Goal: Information Seeking & Learning: Learn about a topic

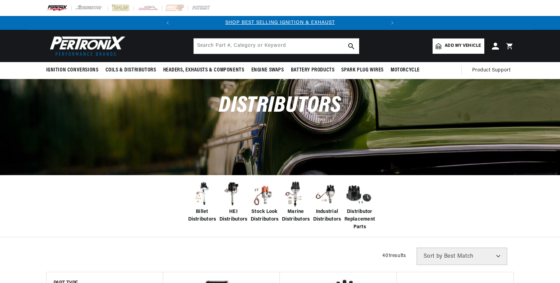
drag, startPoint x: 199, startPoint y: 216, endPoint x: 145, endPoint y: 221, distance: 54.3
click at [199, 216] on span "Billet Distributors" at bounding box center [202, 216] width 28 height 16
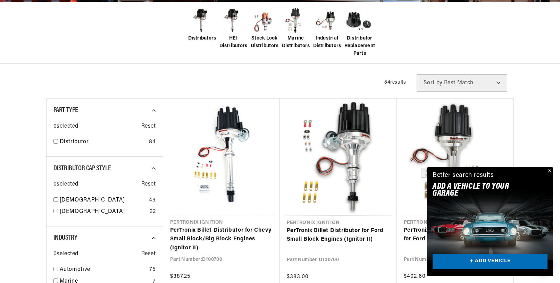
scroll to position [0, 210]
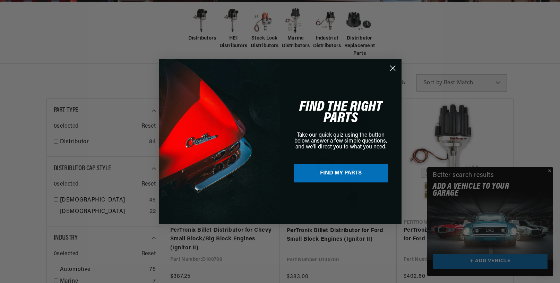
click at [551, 171] on div "Close dialog FIND THE RIGHT PARTS Take our quick quiz using the button below, a…" at bounding box center [280, 141] width 560 height 283
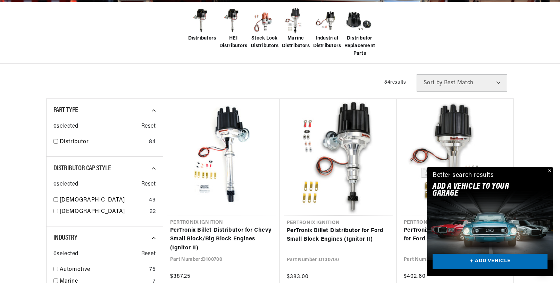
click at [550, 169] on button "Close" at bounding box center [548, 171] width 8 height 8
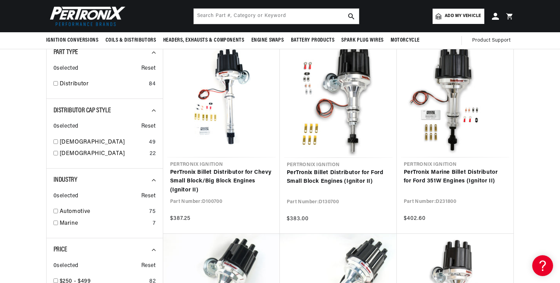
scroll to position [208, 0]
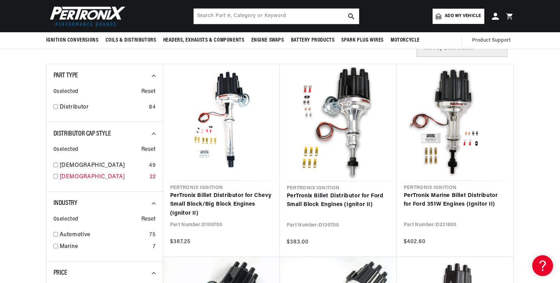
click at [55, 176] on input "checkbox" at bounding box center [55, 176] width 5 height 5
checkbox input "true"
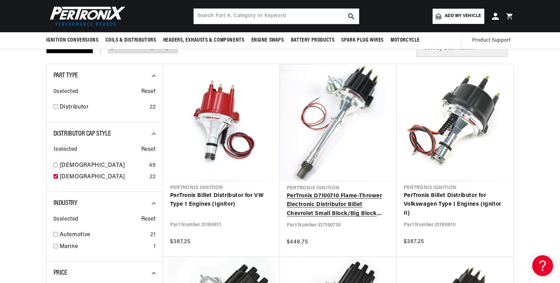
scroll to position [0, 210]
click at [338, 212] on link "PerTronix D7100710 Flame-Thrower Electronic Distributor Billet Chevrolet Small …" at bounding box center [338, 205] width 103 height 27
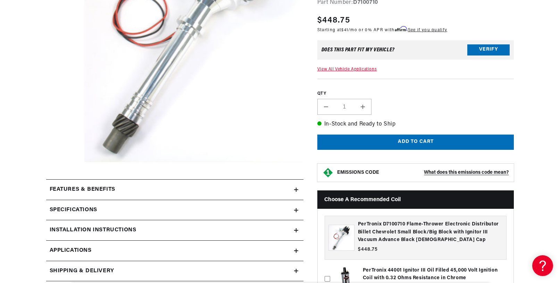
scroll to position [173, 0]
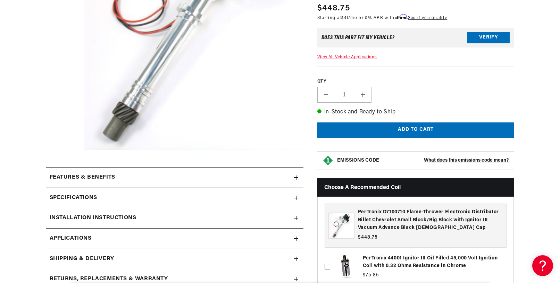
click at [182, 178] on div "Features & Benefits" at bounding box center [170, 177] width 248 height 9
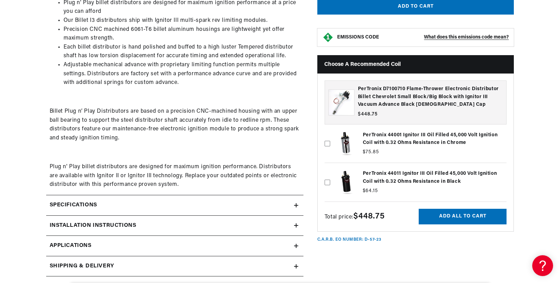
scroll to position [382, 0]
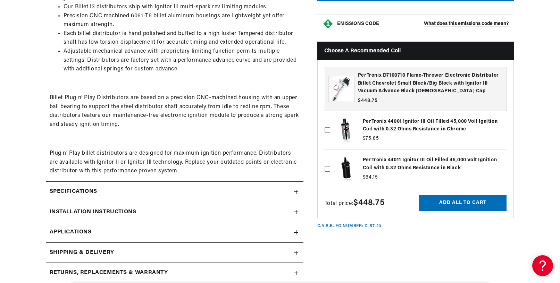
click at [106, 211] on h2 "Installation instructions" at bounding box center [93, 212] width 87 height 9
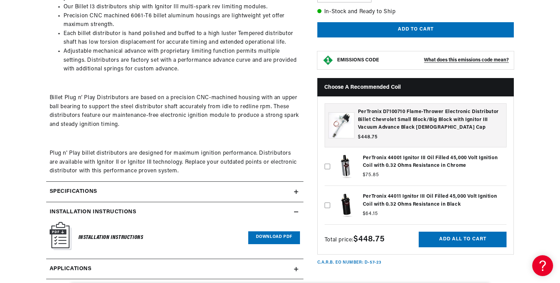
click at [101, 236] on h6 "Installation Instructions" at bounding box center [110, 237] width 65 height 9
click at [270, 241] on link "Download PDF" at bounding box center [274, 237] width 52 height 13
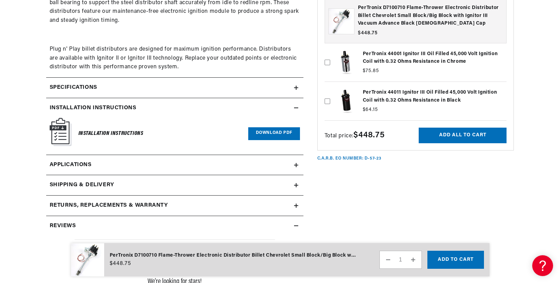
scroll to position [0, 0]
click at [61, 86] on h2 "Specifications" at bounding box center [74, 87] width 48 height 9
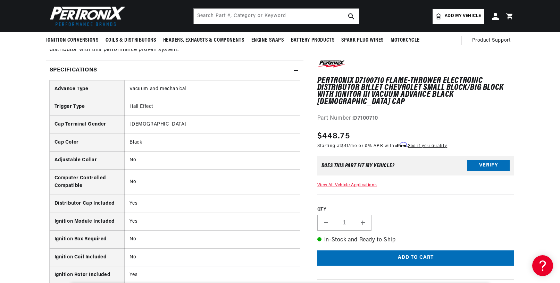
scroll to position [486, 0]
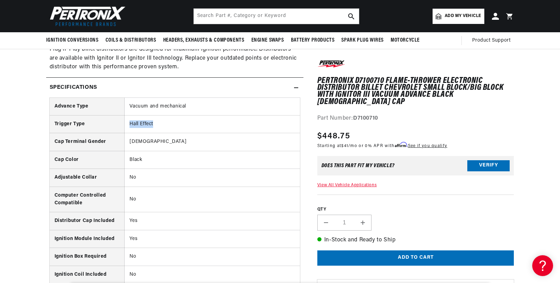
drag, startPoint x: 155, startPoint y: 123, endPoint x: 130, endPoint y: 124, distance: 25.7
click at [130, 124] on td "Hall Effect" at bounding box center [212, 125] width 175 height 18
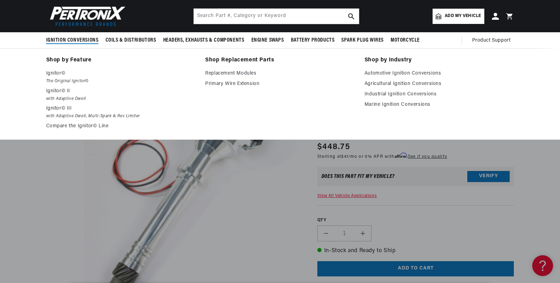
scroll to position [0, 210]
click at [63, 113] on em "with Adaptive Dwell, Multi-Spark & Rev Limiter" at bounding box center [121, 116] width 150 height 7
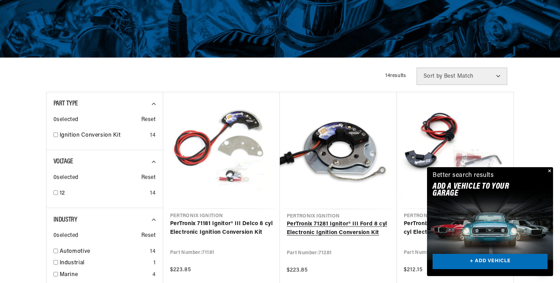
scroll to position [139, 0]
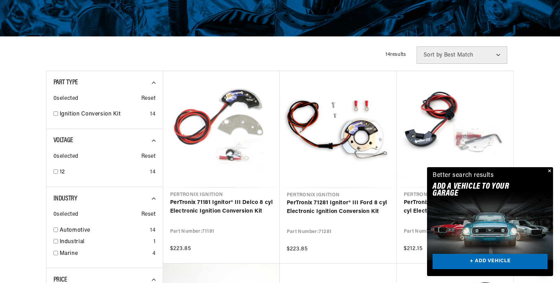
click at [550, 172] on button "Close" at bounding box center [548, 171] width 8 height 8
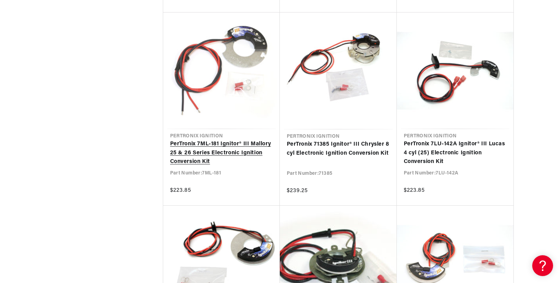
scroll to position [0, 0]
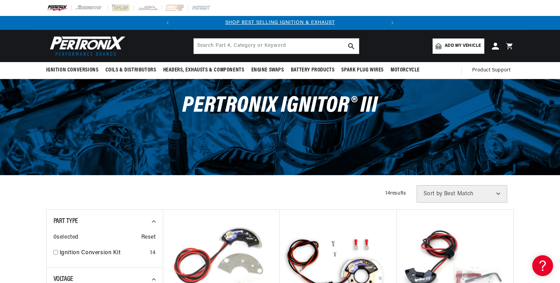
click at [465, 48] on span "Add my vehicle" at bounding box center [462, 46] width 36 height 7
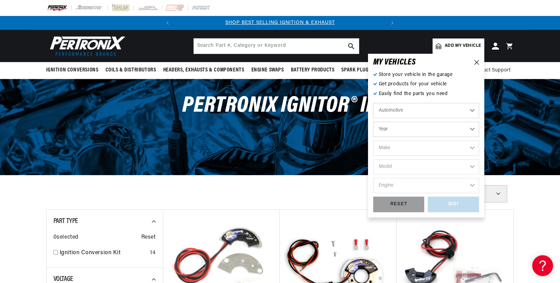
click at [431, 110] on select "Automotive Agricultural Industrial Marine Motorcycle" at bounding box center [426, 110] width 106 height 15
click at [467, 89] on div "Store your vehicle in the garage Get products for your vehicle Easily find the …" at bounding box center [426, 141] width 106 height 141
click at [413, 129] on select "Year 2026 2025 2024 2023 2022 2021 2020 2019 2018 2017 2016 2015 2014 2013 2012…" at bounding box center [426, 129] width 106 height 15
select select "1965"
click at [373, 122] on select "Year 2026 2025 2024 2023 2022 2021 2020 2019 2018 2017 2016 2015 2014 2013 2012…" at bounding box center [426, 129] width 106 height 15
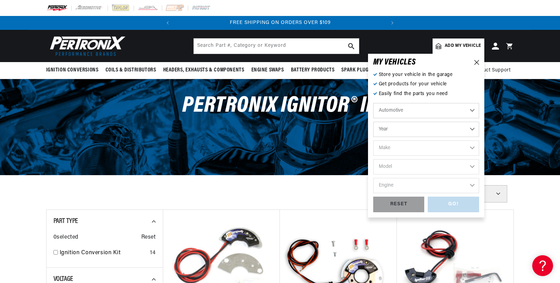
select select "1965"
click at [409, 153] on select "Make Alfa Romeo American Motors Aston Martin Austin Austin Healey Avanti Bentle…" at bounding box center [426, 148] width 106 height 15
select select "Chevrolet"
click at [373, 141] on select "Make Alfa Romeo American Motors Aston Martin Austin Austin Healey Avanti Bentle…" at bounding box center [426, 148] width 106 height 15
select select "Chevrolet"
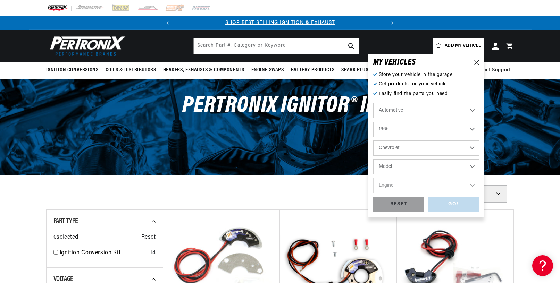
click at [406, 170] on select "Model Bel Air Biscayne C10 Pickup C20 Pickup C30 Pickup C50 C60 C80 Chevelle Ch…" at bounding box center [426, 166] width 106 height 15
select select "Chevelle"
click at [373, 159] on select "Model Bel Air Biscayne C10 Pickup C20 Pickup C30 Pickup C50 C60 C80 Chevelle Ch…" at bounding box center [426, 166] width 106 height 15
select select "Chevelle"
click at [421, 189] on select "Engine 6.6L 7.4L 194cid / 3.2L 230cid / 3.8L 250cid / 4.1L 283cid / 4.6L 305cid…" at bounding box center [426, 185] width 106 height 15
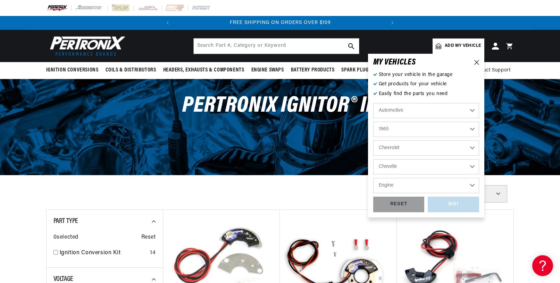
select select "396cid-6.5L"
click at [373, 178] on select "Engine 6.6L 7.4L 194cid / 3.2L 230cid / 3.8L 250cid / 4.1L 283cid / 4.6L 305cid…" at bounding box center [426, 185] width 106 height 15
select select "396cid-6.5L"
click at [451, 207] on div "GO!" at bounding box center [452, 205] width 51 height 16
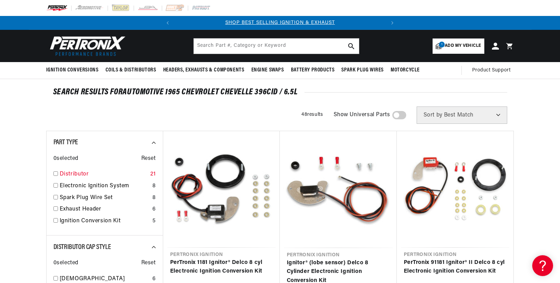
click at [64, 173] on link "Distributor" at bounding box center [104, 174] width 88 height 9
checkbox input "true"
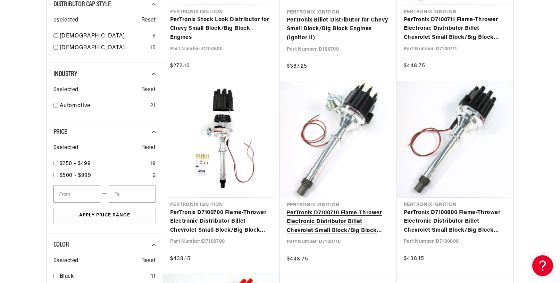
scroll to position [0, 210]
click at [317, 229] on link "PerTronix D7100710 Flame-Thrower Electronic Distributor Billet Chevrolet Small …" at bounding box center [338, 222] width 103 height 27
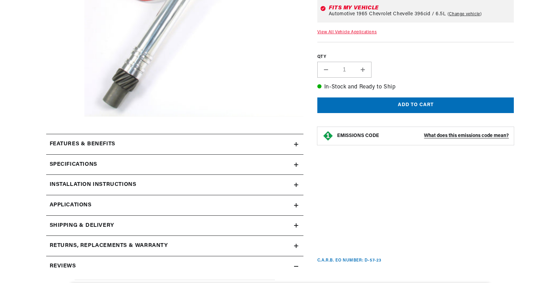
scroll to position [208, 0]
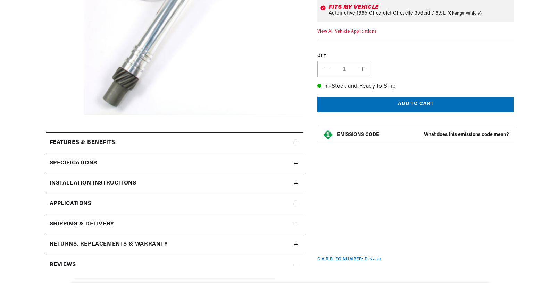
click at [109, 139] on h2 "Features & Benefits" at bounding box center [83, 142] width 66 height 9
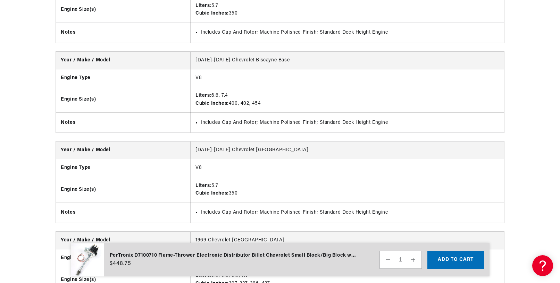
scroll to position [0, 0]
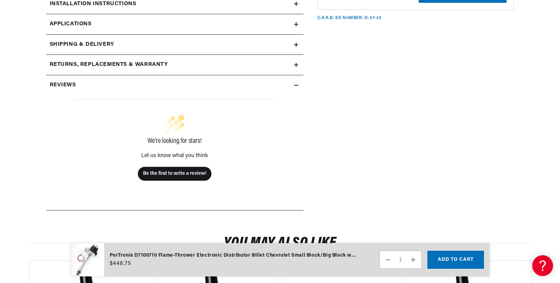
click at [296, 84] on icon at bounding box center [296, 85] width 4 height 4
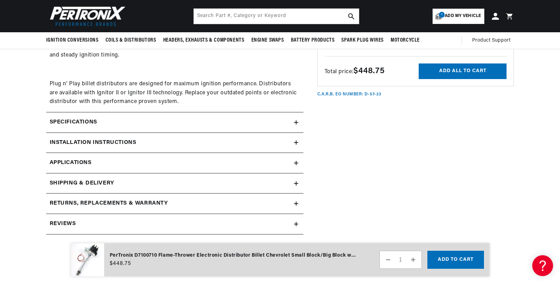
click at [76, 120] on h2 "Specifications" at bounding box center [74, 122] width 48 height 9
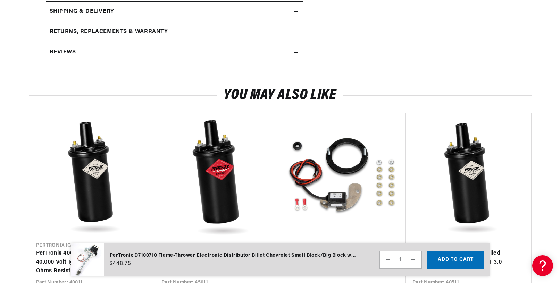
scroll to position [1145, 0]
